Goal: Transaction & Acquisition: Purchase product/service

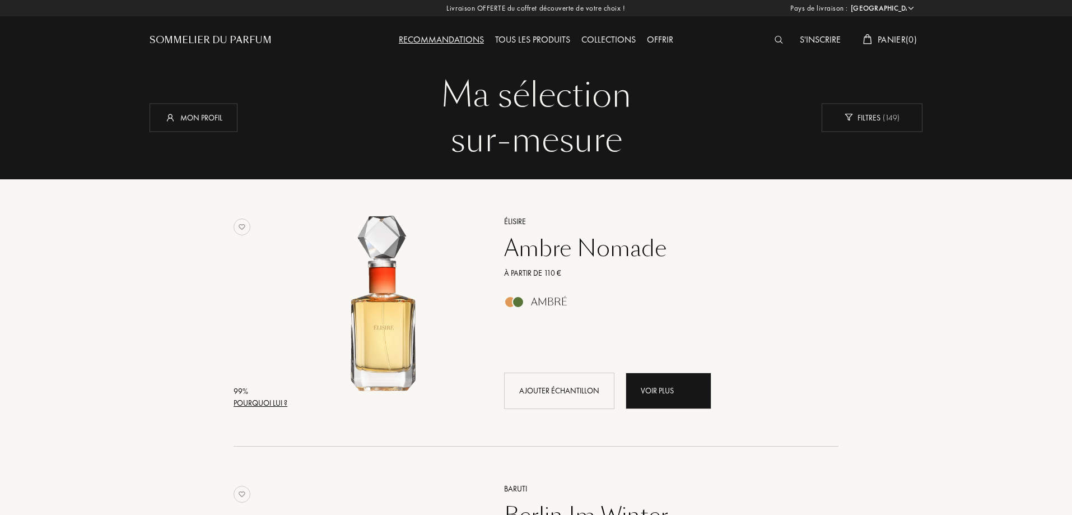
select select "FR"
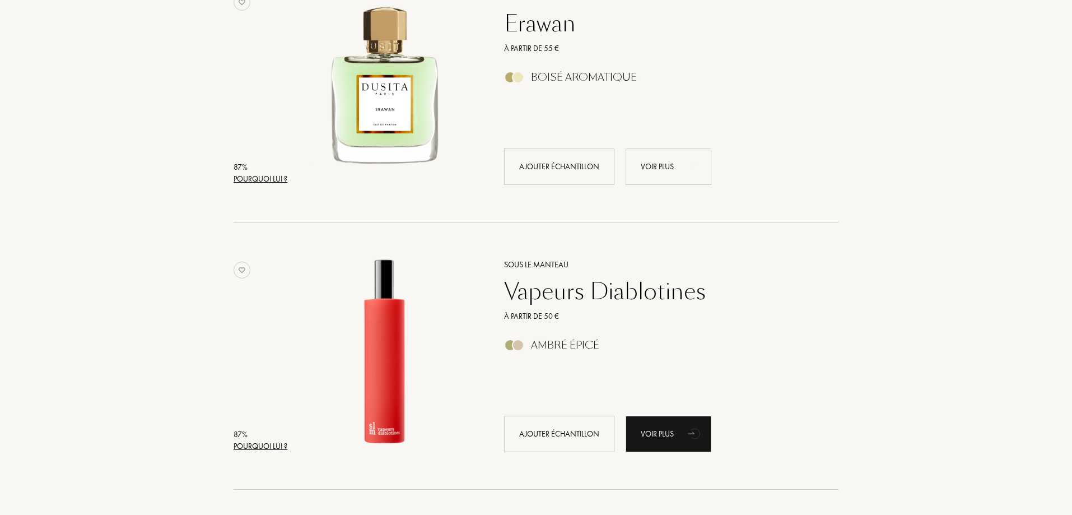
scroll to position [1568, 0]
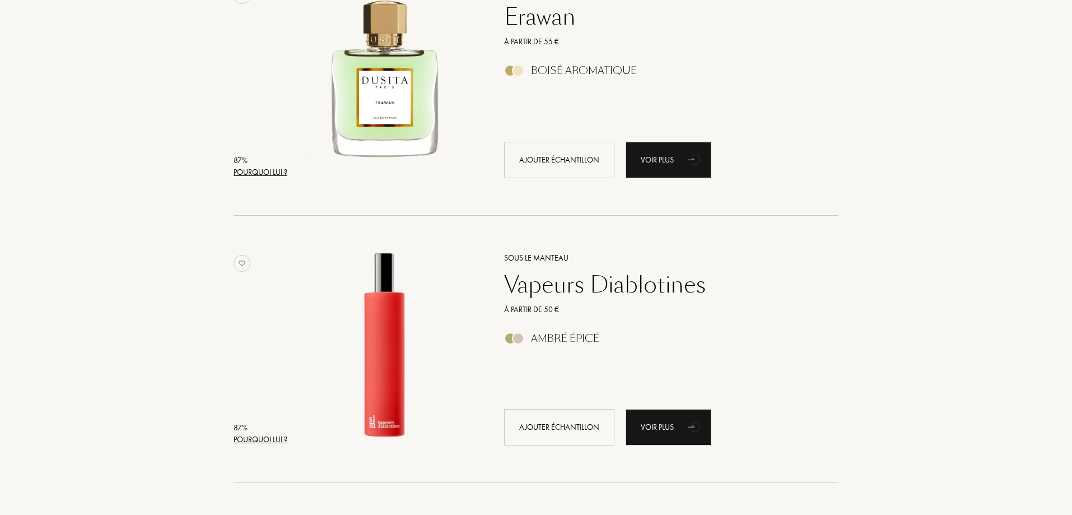
drag, startPoint x: 200, startPoint y: 55, endPoint x: 189, endPoint y: 50, distance: 12.3
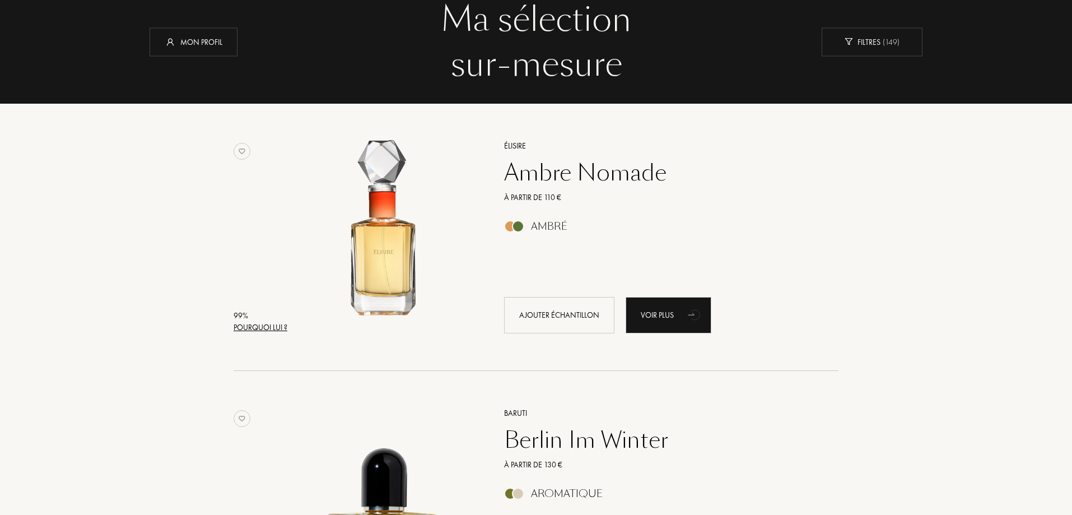
scroll to position [168, 0]
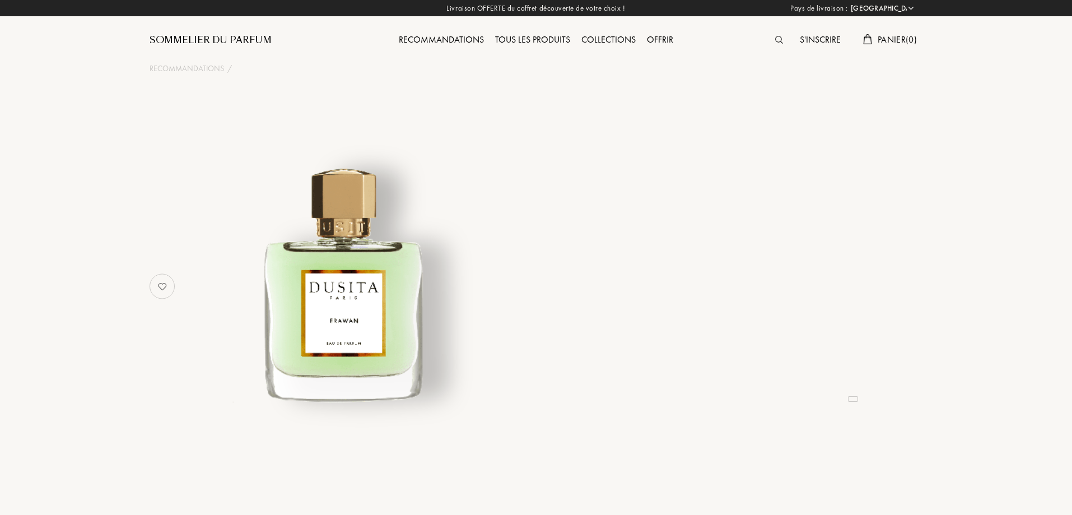
select select "FR"
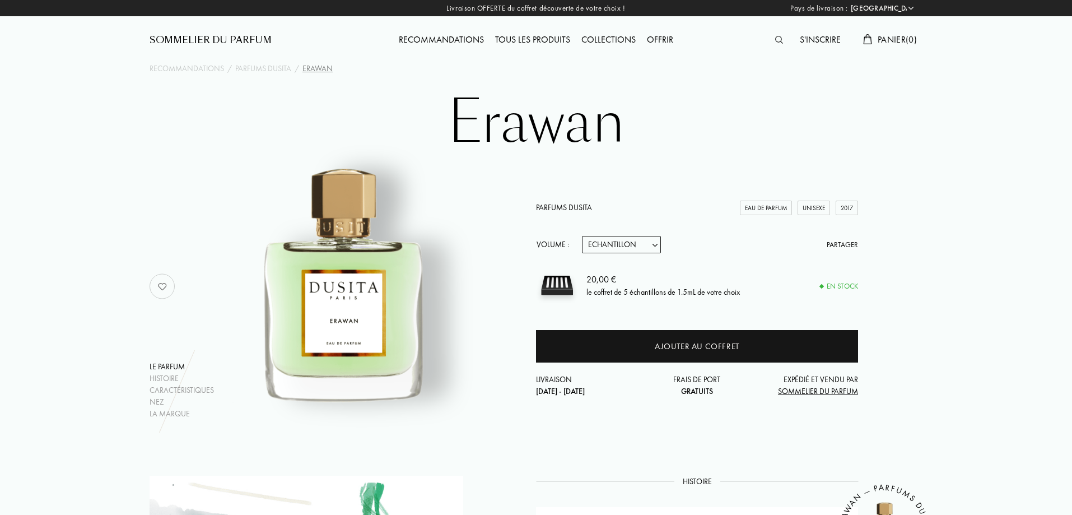
click at [627, 244] on select "Echantillon 15mL 22.5mL (3 * 7.5mL) 50mL 100mL" at bounding box center [621, 244] width 79 height 17
select select "1"
click at [582, 236] on select "Echantillon 15mL 22.5mL (3 * 7.5mL) 50mL 100mL" at bounding box center [621, 244] width 79 height 17
select select "1"
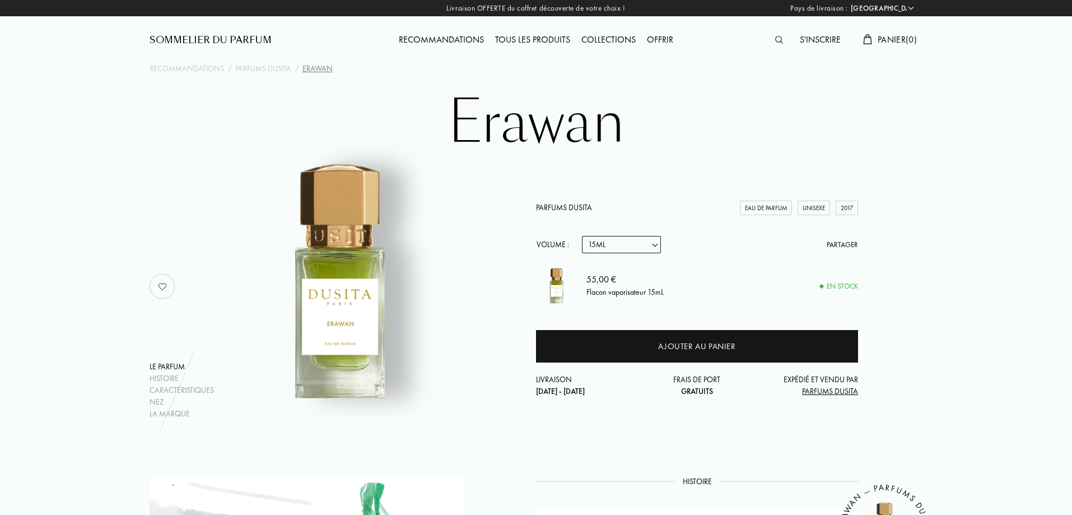
click at [647, 250] on select "Echantillon 15mL 22.5mL (3 * 7.5mL) 50mL 100mL" at bounding box center [621, 244] width 79 height 17
select select "4"
click at [582, 236] on select "Echantillon 15mL 22.5mL (3 * 7.5mL) 50mL 100mL" at bounding box center [621, 244] width 79 height 17
select select "4"
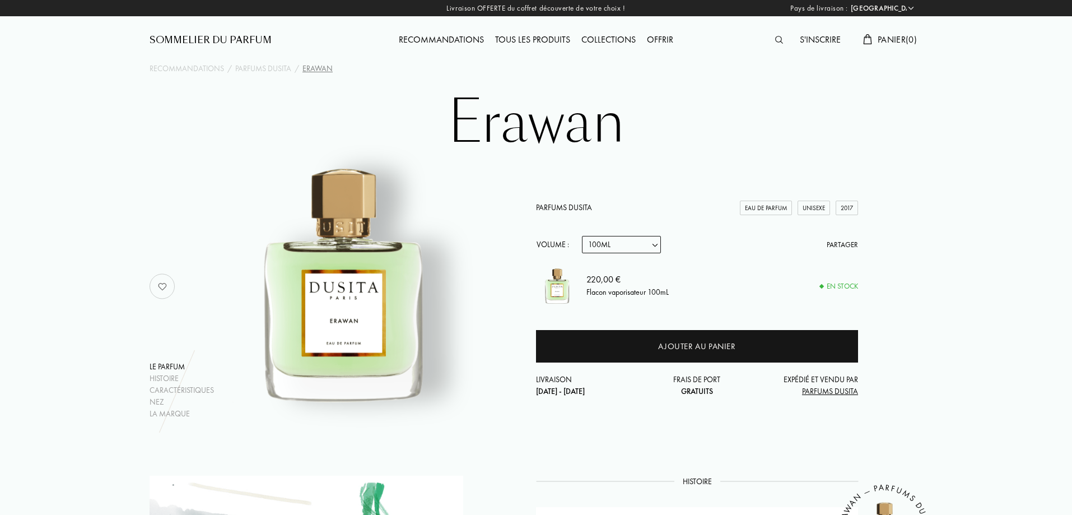
click at [641, 254] on div "Parfums Dusita Eau de Parfum Unisexe 2017 Volume : Echantillon 15mL 22.5mL (3 *…" at bounding box center [697, 299] width 322 height 195
click at [641, 248] on select "Echantillon 15mL 22.5mL (3 * 7.5mL) 50mL 100mL" at bounding box center [621, 244] width 79 height 17
select select "3"
click at [582, 236] on select "Echantillon 15mL 22.5mL (3 * 7.5mL) 50mL 100mL" at bounding box center [621, 244] width 79 height 17
select select "3"
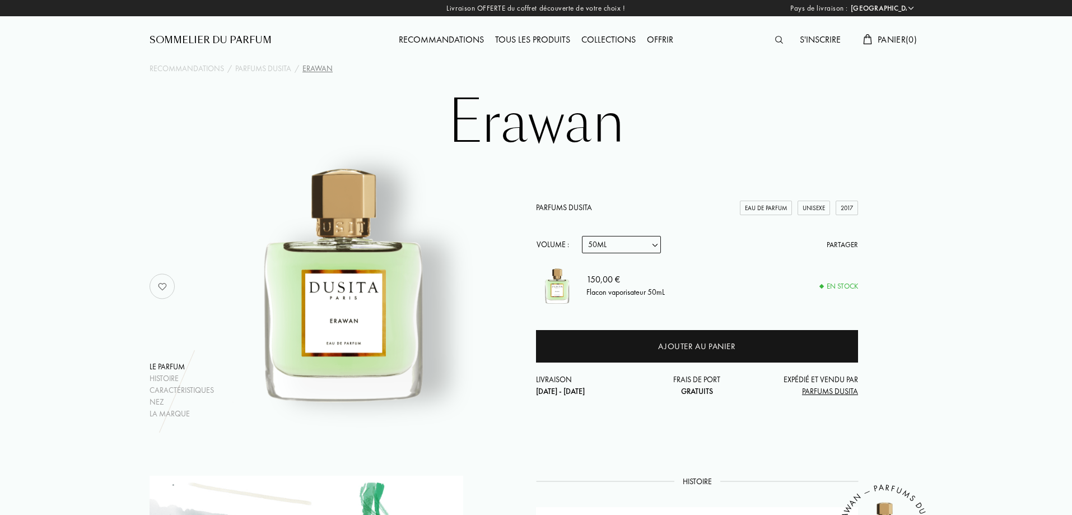
click at [640, 250] on select "Echantillon 15mL 22.5mL (3 * 7.5mL) 50mL 100mL" at bounding box center [621, 244] width 79 height 17
select select "2"
click at [582, 236] on select "Echantillon 15mL 22.5mL (3 * 7.5mL) 50mL 100mL" at bounding box center [621, 244] width 79 height 17
select select "2"
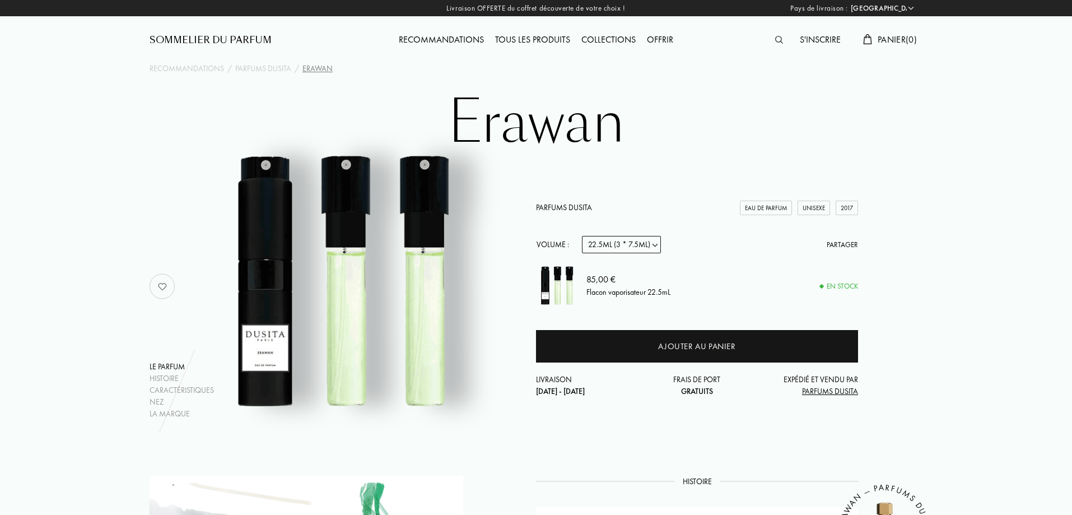
click at [638, 245] on select "Echantillon 15mL 22.5mL (3 * 7.5mL) 50mL 100mL" at bounding box center [621, 244] width 79 height 17
select select "1"
click at [582, 236] on select "Echantillon 15mL 22.5mL (3 * 7.5mL) 50mL 100mL" at bounding box center [621, 244] width 79 height 17
select select "1"
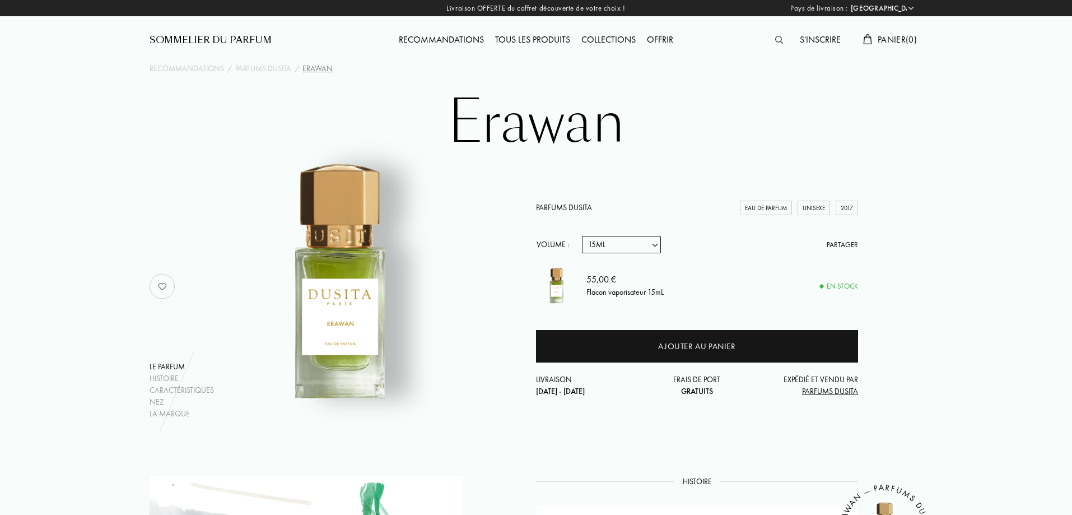
click at [643, 241] on select "Echantillon 15mL 22.5mL (3 * 7.5mL) 50mL 100mL" at bounding box center [621, 244] width 79 height 17
select select "3"
click at [582, 236] on select "Echantillon 15mL 22.5mL (3 * 7.5mL) 50mL 100mL" at bounding box center [621, 244] width 79 height 17
select select "3"
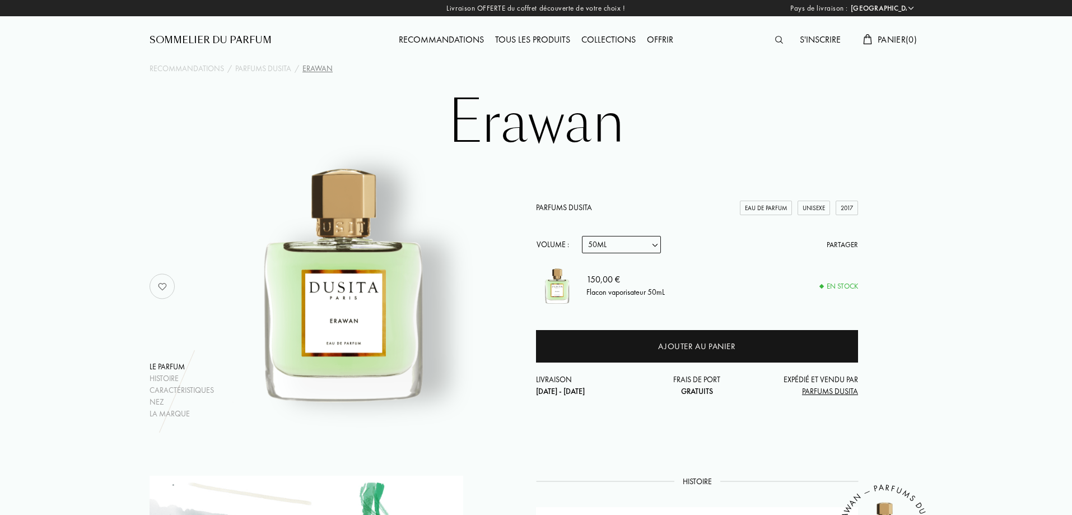
click at [608, 253] on select "Echantillon 15mL 22.5mL (3 * 7.5mL) 50mL 100mL" at bounding box center [621, 244] width 79 height 17
select select "0"
click at [582, 236] on select "Echantillon 15mL 22.5mL (3 * 7.5mL) 50mL 100mL" at bounding box center [621, 244] width 79 height 17
select select "0"
click at [626, 245] on select "Echantillon 15mL 22.5mL (3 * 7.5mL) 50mL 100mL" at bounding box center [621, 244] width 79 height 17
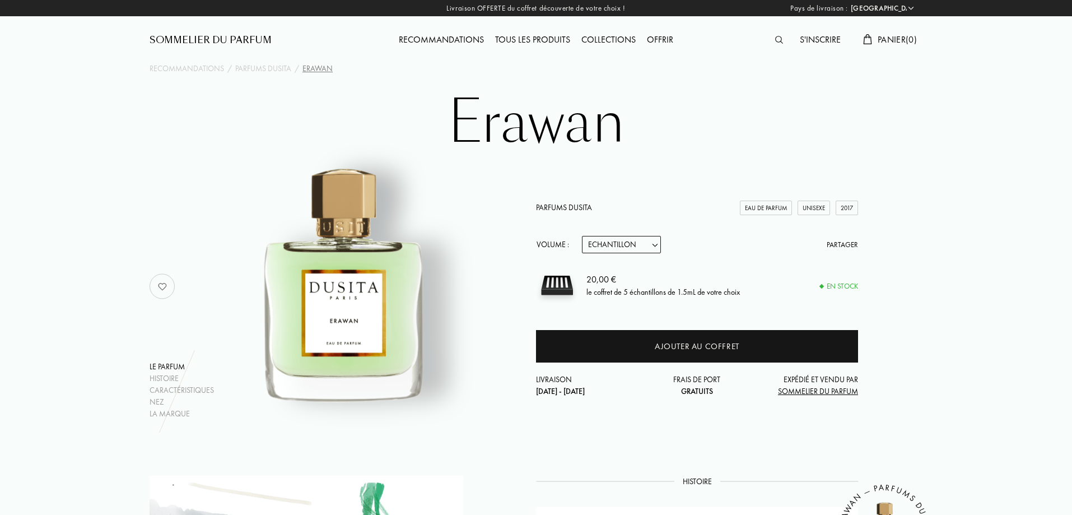
drag, startPoint x: 677, startPoint y: 134, endPoint x: 674, endPoint y: 141, distance: 7.3
click at [675, 136] on h1 "Erawan" at bounding box center [536, 123] width 560 height 62
click at [636, 247] on select "Echantillon 15mL 22.5mL (3 * 7.5mL) 50mL 100mL" at bounding box center [621, 244] width 79 height 17
select select "2"
click at [582, 236] on select "Echantillon 15mL 22.5mL (3 * 7.5mL) 50mL 100mL" at bounding box center [621, 244] width 79 height 17
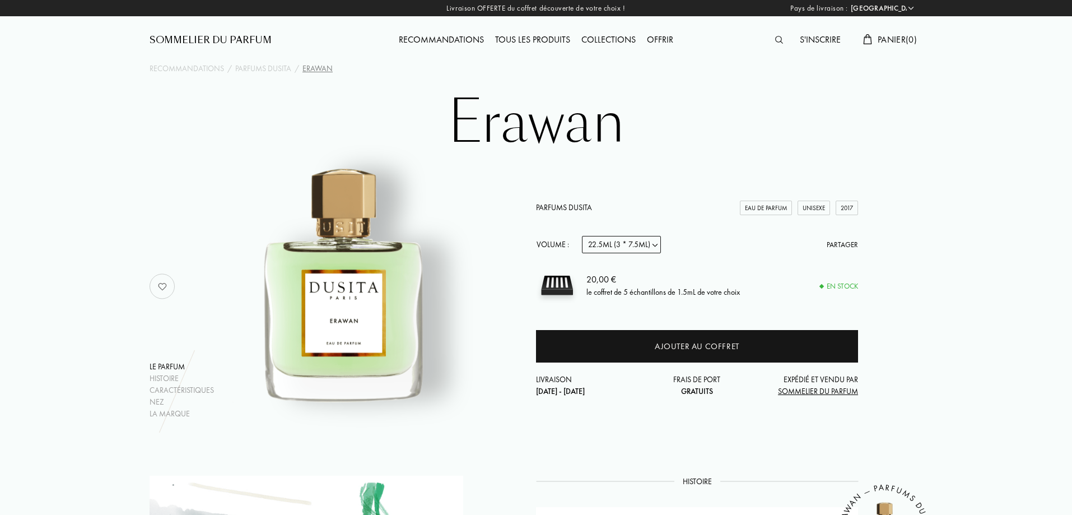
select select "2"
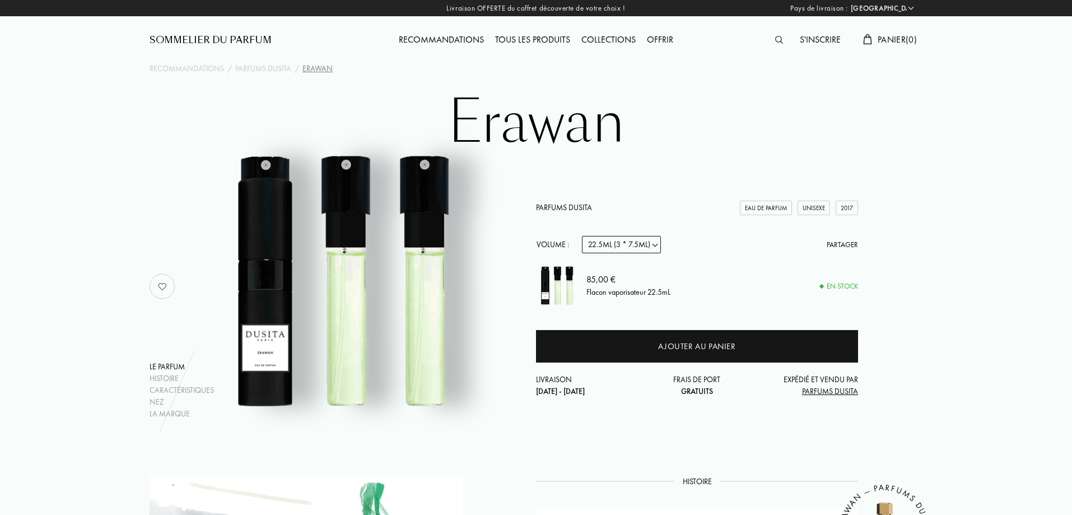
click at [637, 237] on select "Echantillon 15mL 22.5mL (3 * 7.5mL) 50mL 100mL" at bounding box center [621, 244] width 79 height 17
select select "3"
click at [582, 236] on select "Echantillon 15mL 22.5mL (3 * 7.5mL) 50mL 100mL" at bounding box center [621, 244] width 79 height 17
select select "3"
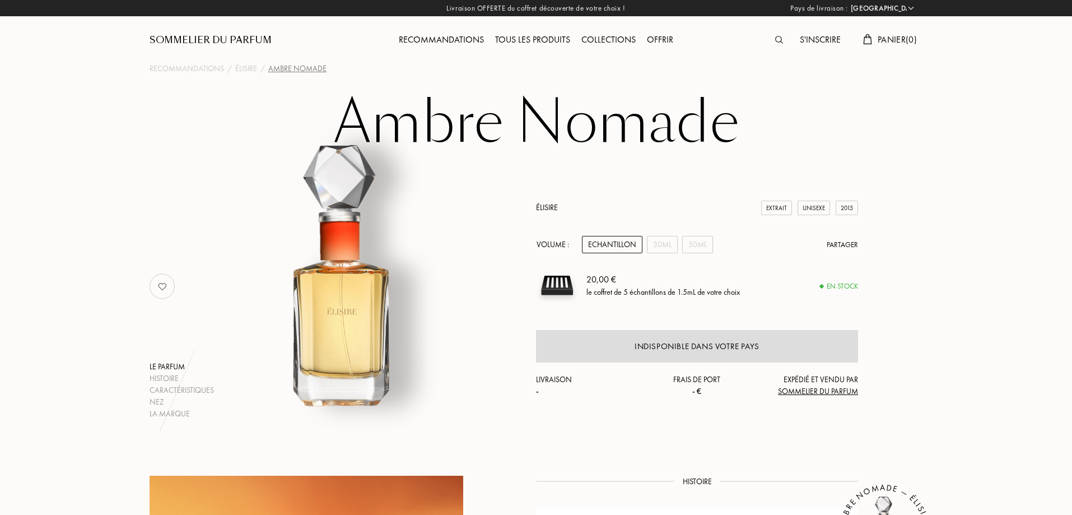
select select "FR"
click at [688, 248] on div "50mL" at bounding box center [697, 244] width 31 height 17
click at [670, 248] on div "30mL" at bounding box center [662, 244] width 31 height 17
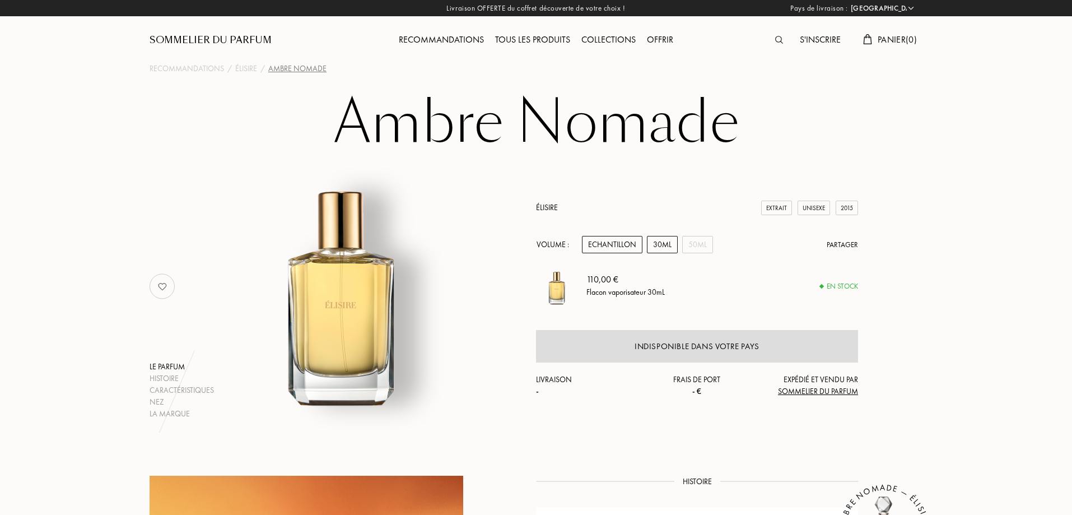
click at [609, 252] on div "Echantillon" at bounding box center [612, 244] width 60 height 17
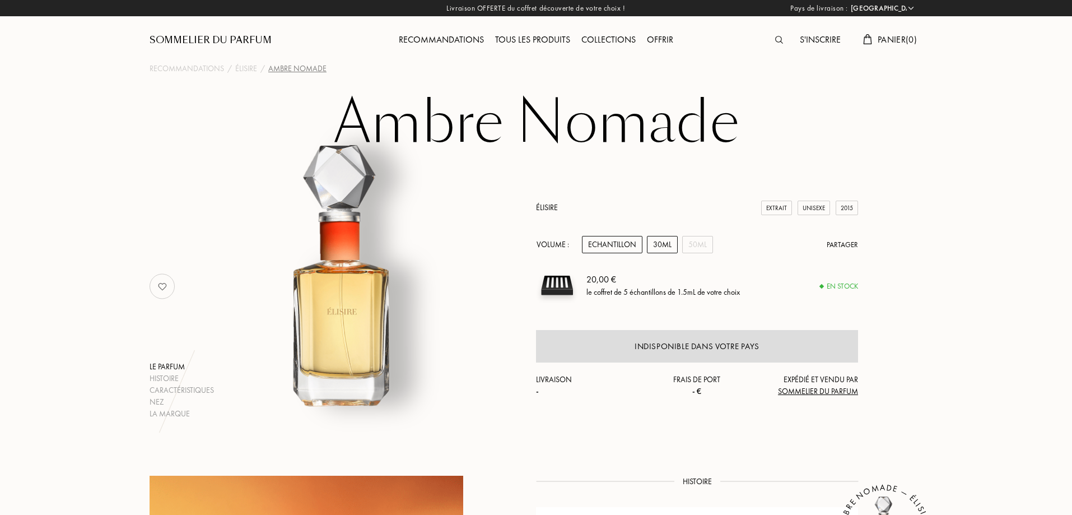
click at [665, 245] on div "30mL" at bounding box center [662, 244] width 31 height 17
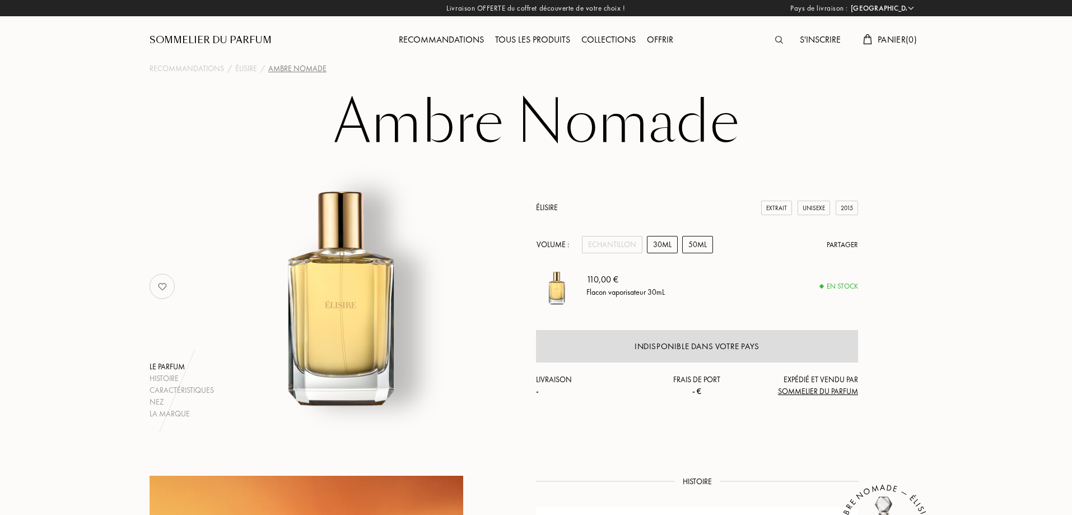
click at [702, 245] on div "50mL" at bounding box center [697, 244] width 31 height 17
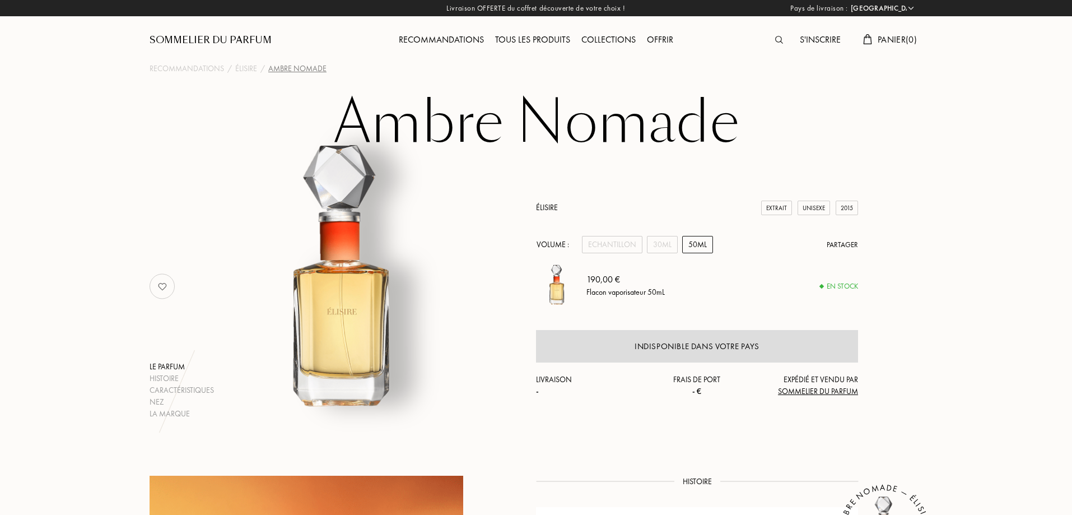
click at [614, 254] on div "Élisire Extrait Unisexe 2015 Volume : Echantillon 30mL 50mL Partager 190,00 € F…" at bounding box center [697, 299] width 322 height 195
click at [617, 247] on div "Echantillon" at bounding box center [612, 244] width 60 height 17
click at [707, 239] on div "50mL" at bounding box center [697, 244] width 31 height 17
